Goal: Navigation & Orientation: Understand site structure

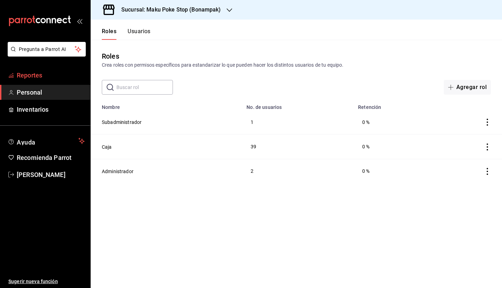
click at [63, 76] on body "Pregunta a Parrot AI Reportes Personal Inventarios Ayuda Recomienda Parrot [PER…" at bounding box center [251, 144] width 502 height 288
